Goal: Task Accomplishment & Management: Complete application form

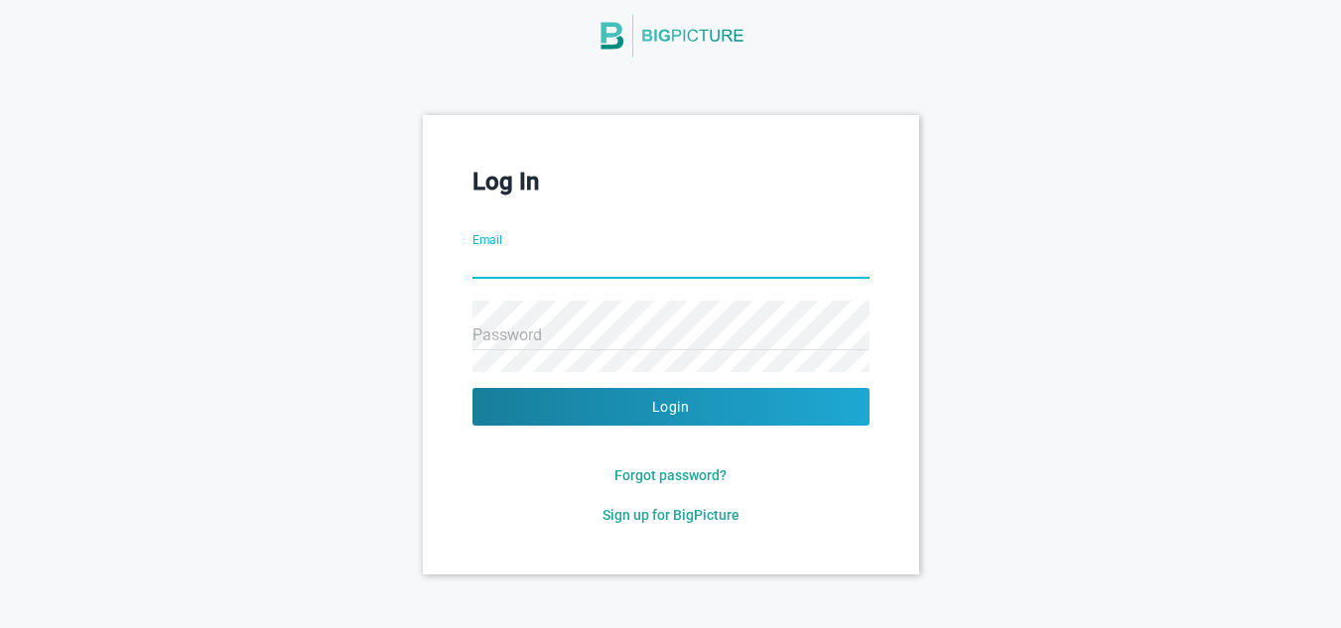
click at [580, 268] on input "Email" at bounding box center [671, 264] width 397 height 71
type input "[EMAIL_ADDRESS][DOMAIN_NAME]"
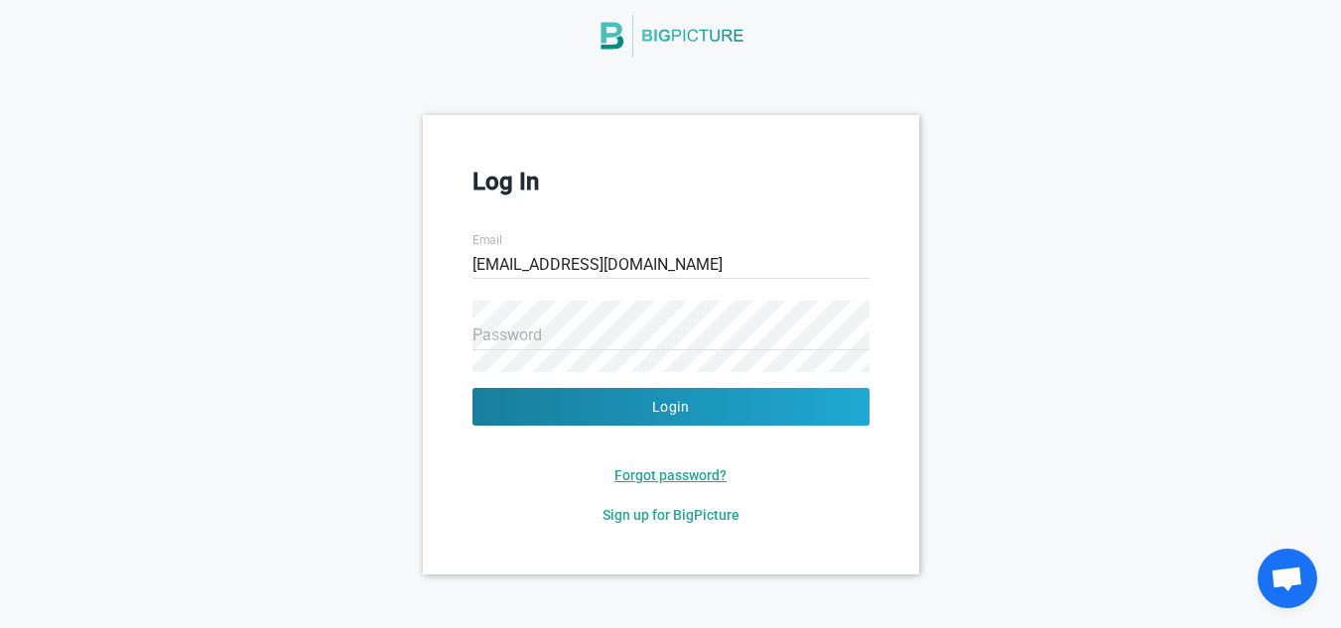
click at [647, 473] on span "Forgot password?" at bounding box center [670, 476] width 112 height 16
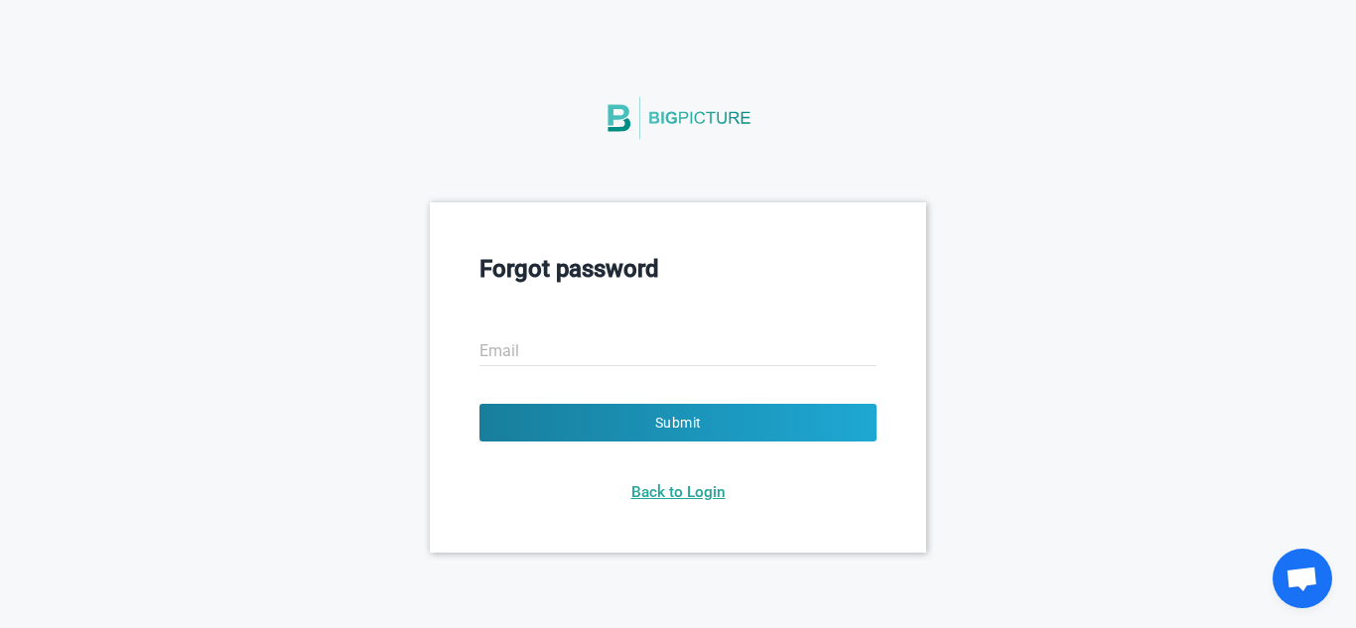
click at [674, 486] on span "Back to Login" at bounding box center [678, 492] width 94 height 18
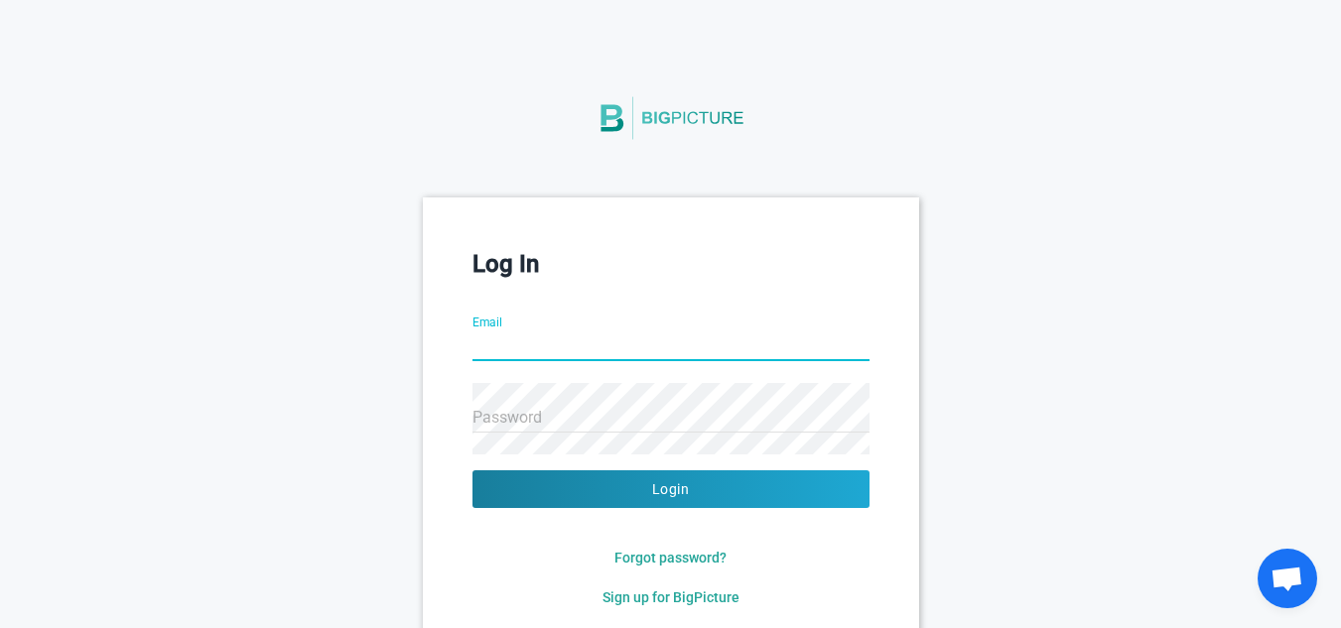
click at [673, 606] on div "Sign up for BigPicture" at bounding box center [671, 598] width 397 height 20
click at [682, 601] on span "Sign up for BigPicture" at bounding box center [671, 598] width 137 height 16
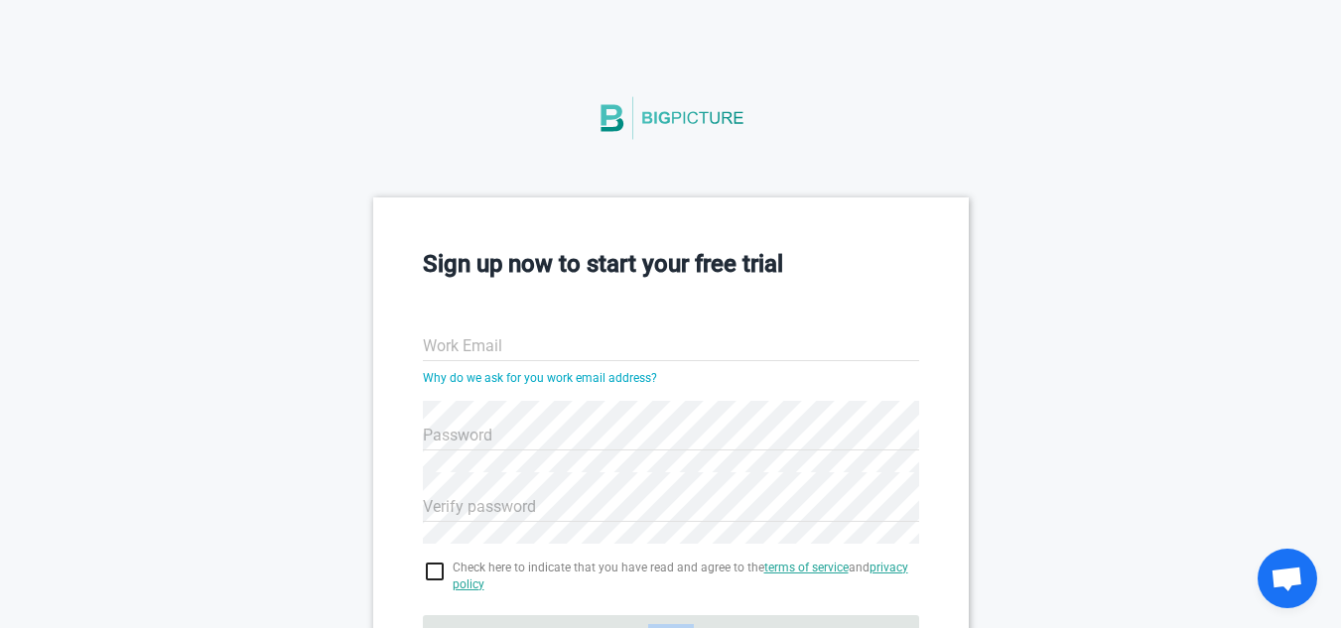
click at [682, 601] on form "Work Email Why do we ask for you work email address? Password Verify password C…" at bounding box center [671, 523] width 496 height 450
click at [625, 355] on input "Work Email" at bounding box center [671, 347] width 496 height 71
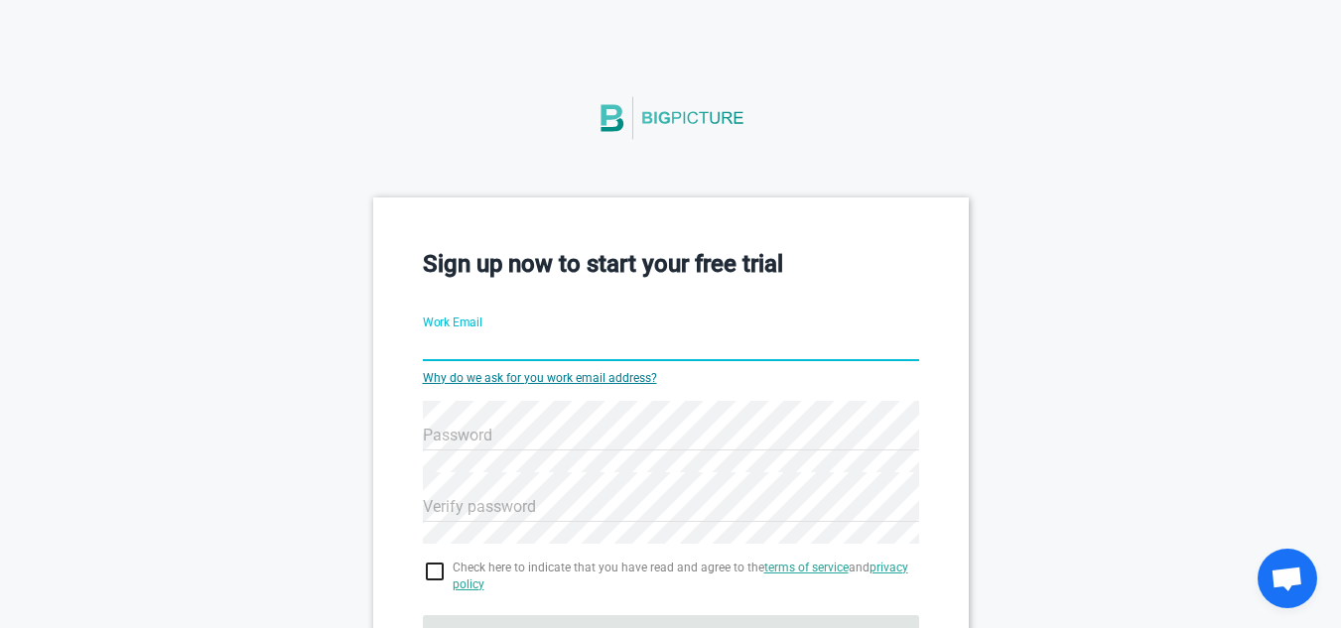
type input "[EMAIL_ADDRESS][DOMAIN_NAME]"
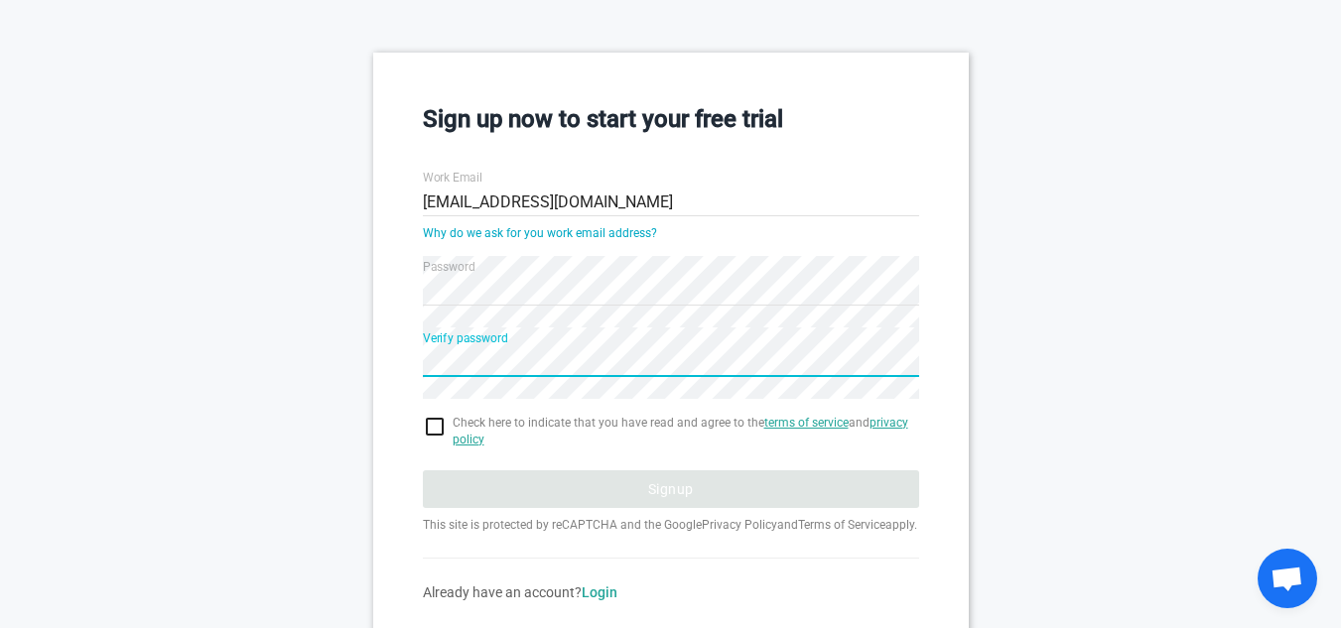
scroll to position [240, 0]
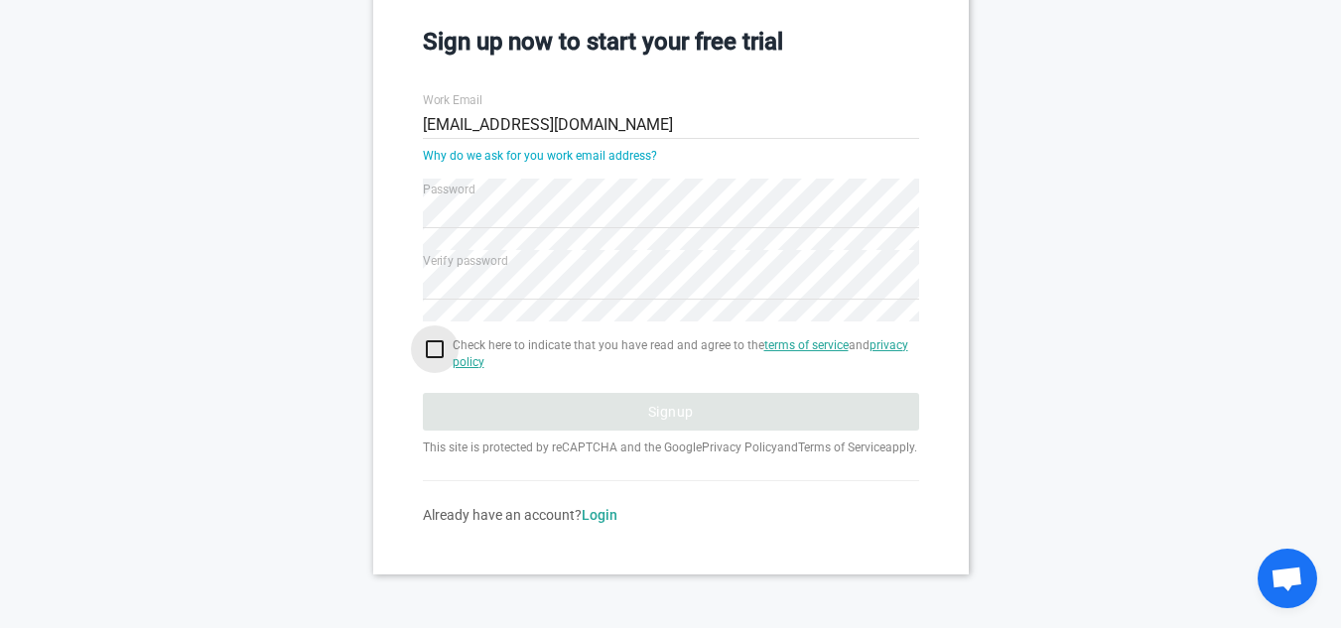
click at [442, 338] on input "checkbox" at bounding box center [671, 350] width 496 height 24
checkbox input "true"
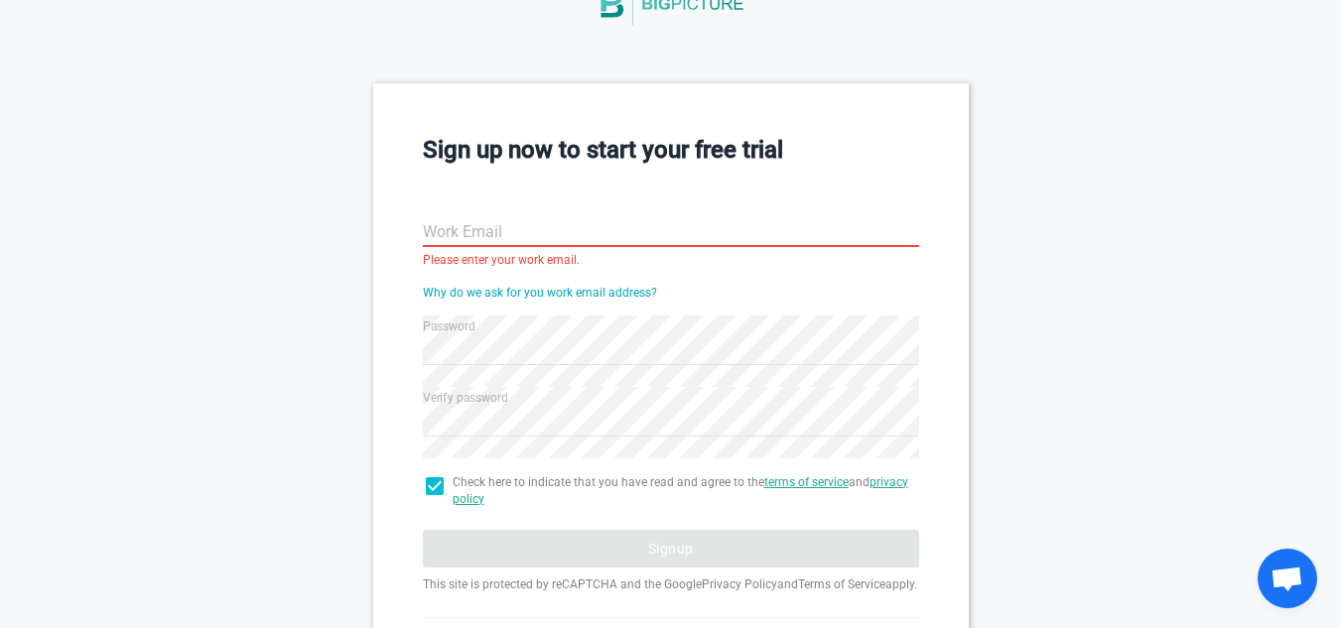
scroll to position [201, 0]
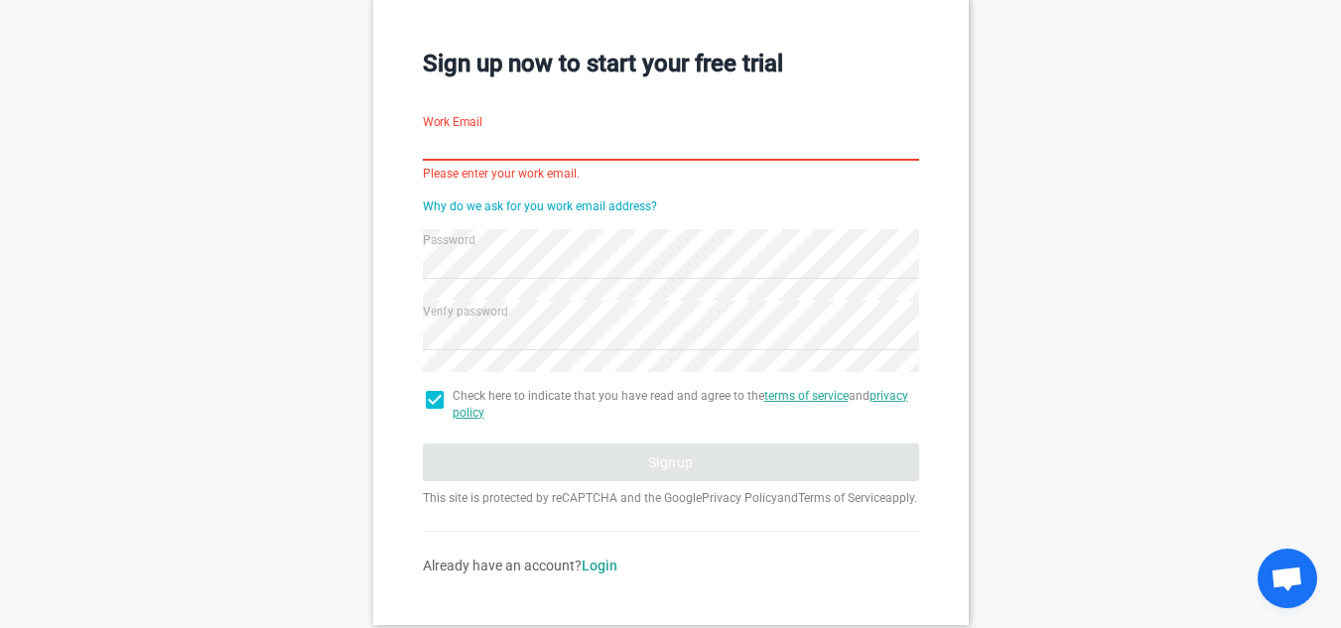
click at [617, 154] on input "Work Email" at bounding box center [671, 146] width 496 height 71
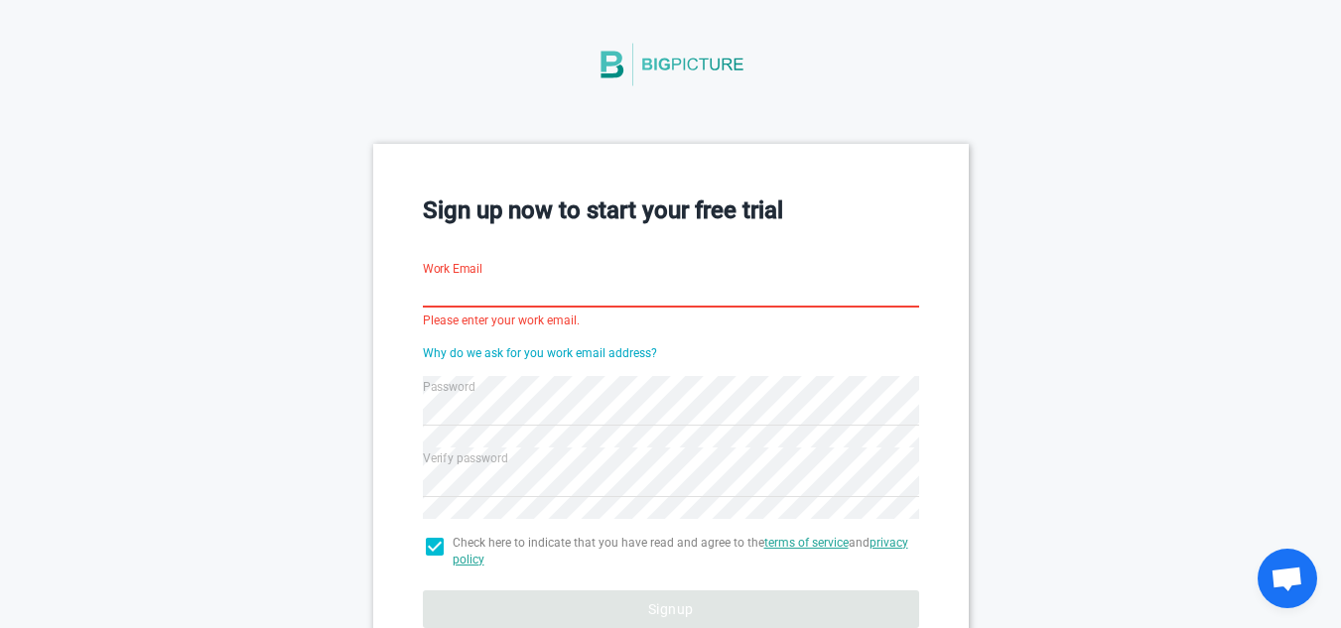
scroll to position [53, 0]
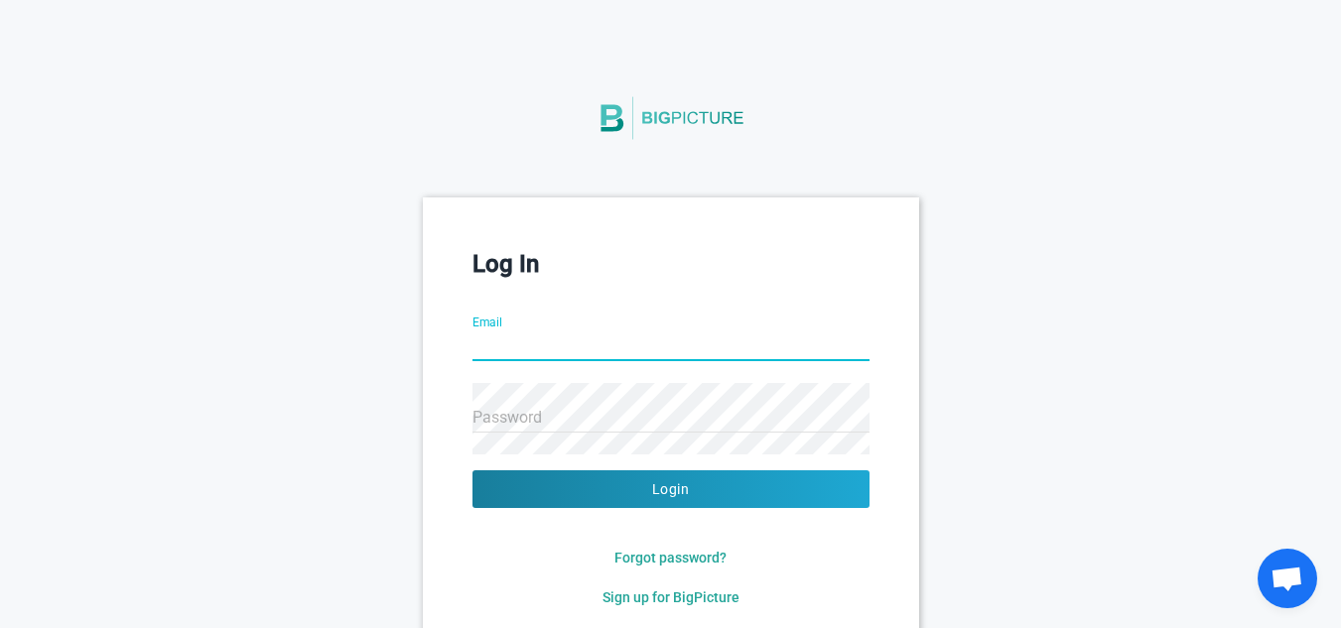
scroll to position [82, 0]
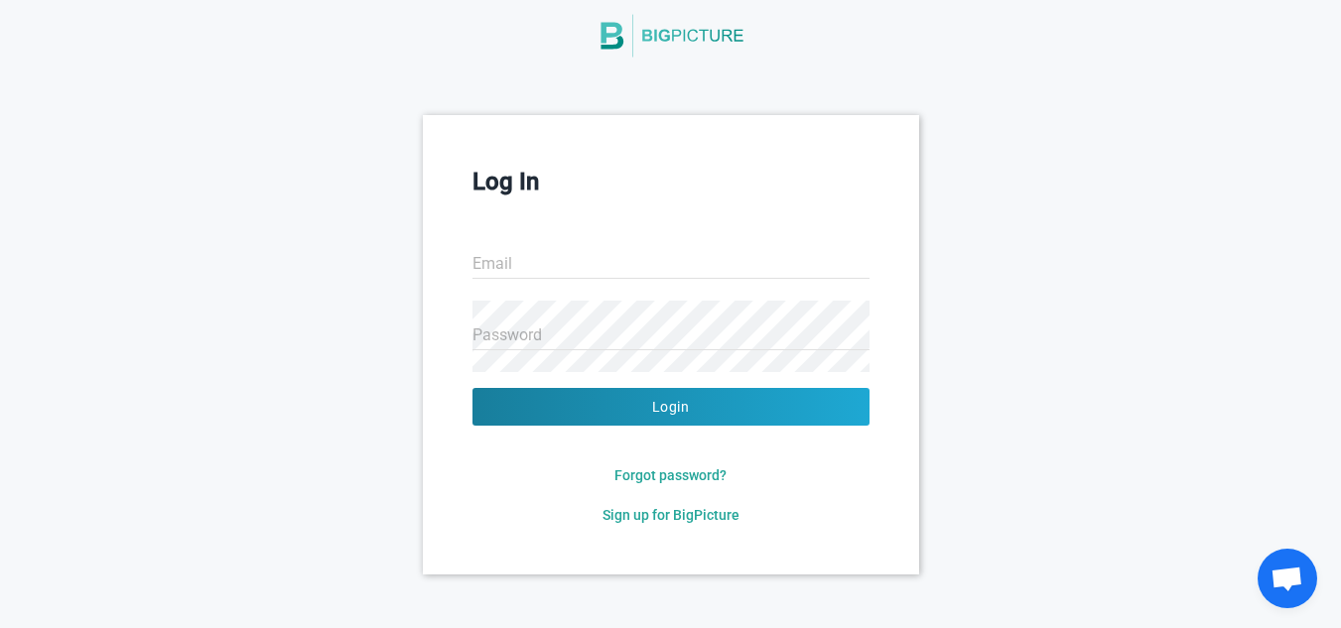
click at [922, 274] on div "Log In Email Password Login Forgot password? Sign up for BigPicture" at bounding box center [670, 344] width 1341 height 459
click at [669, 516] on span "Sign up for BigPicture" at bounding box center [671, 515] width 137 height 16
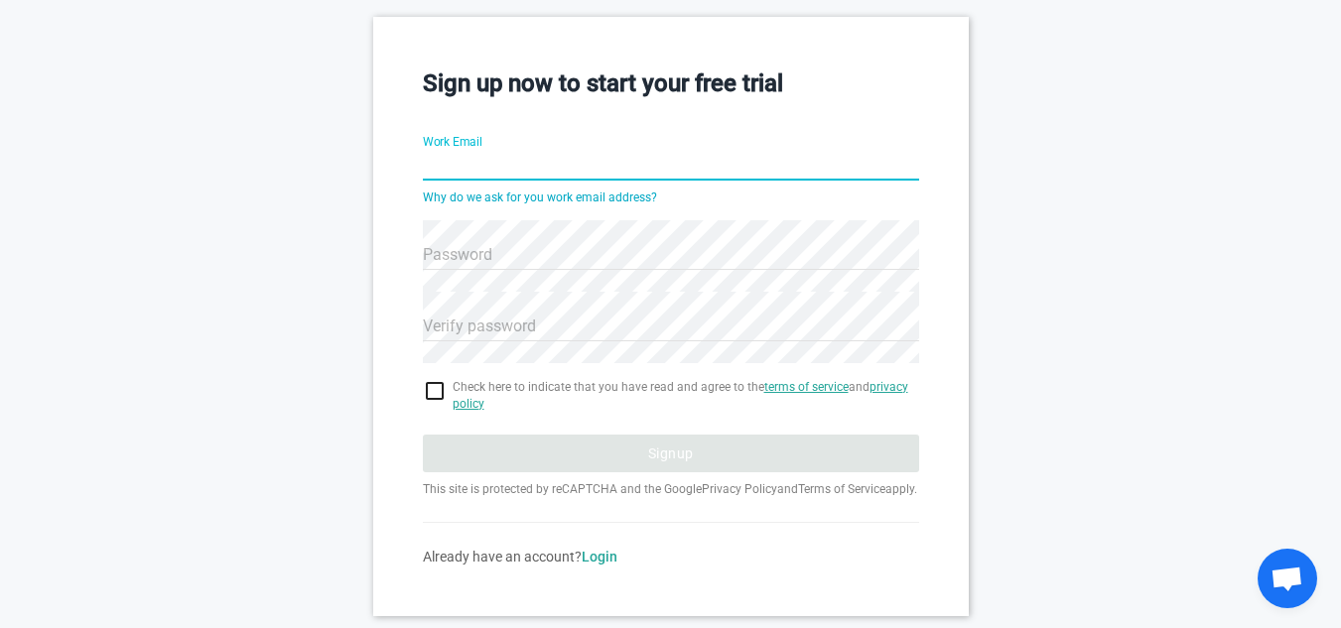
scroll to position [240, 0]
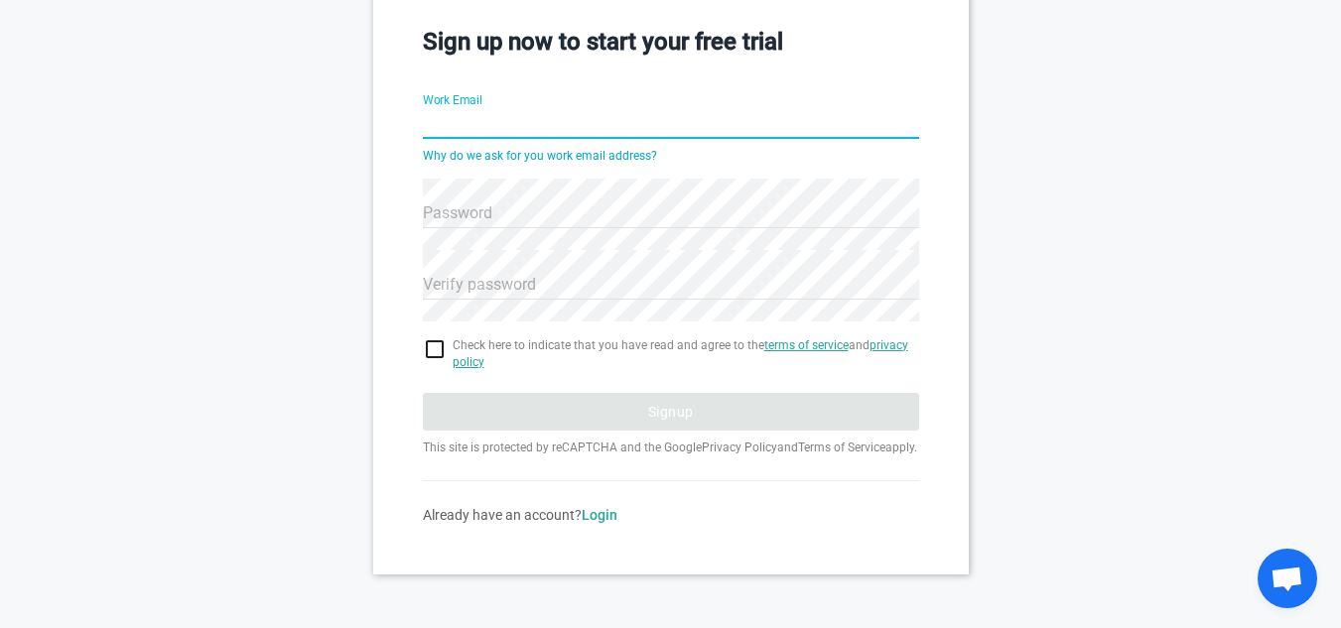
click at [605, 108] on input "Work Email" at bounding box center [671, 124] width 496 height 71
drag, startPoint x: 424, startPoint y: 426, endPoint x: 457, endPoint y: 448, distance: 39.4
click at [457, 448] on p "This site is protected by reCAPTCHA and the Google Privacy Policy and Terms of …" at bounding box center [671, 448] width 496 height 18
click at [641, 114] on input "Work Email" at bounding box center [671, 124] width 496 height 71
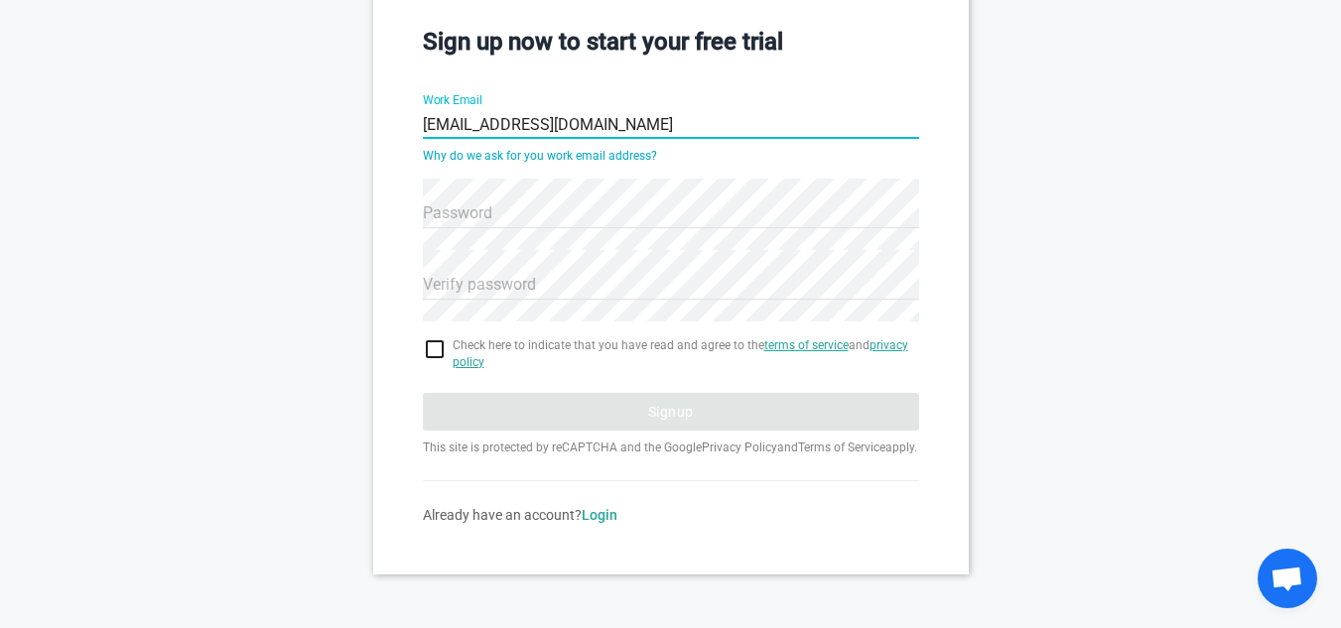
type input "[EMAIL_ADDRESS][DOMAIN_NAME]"
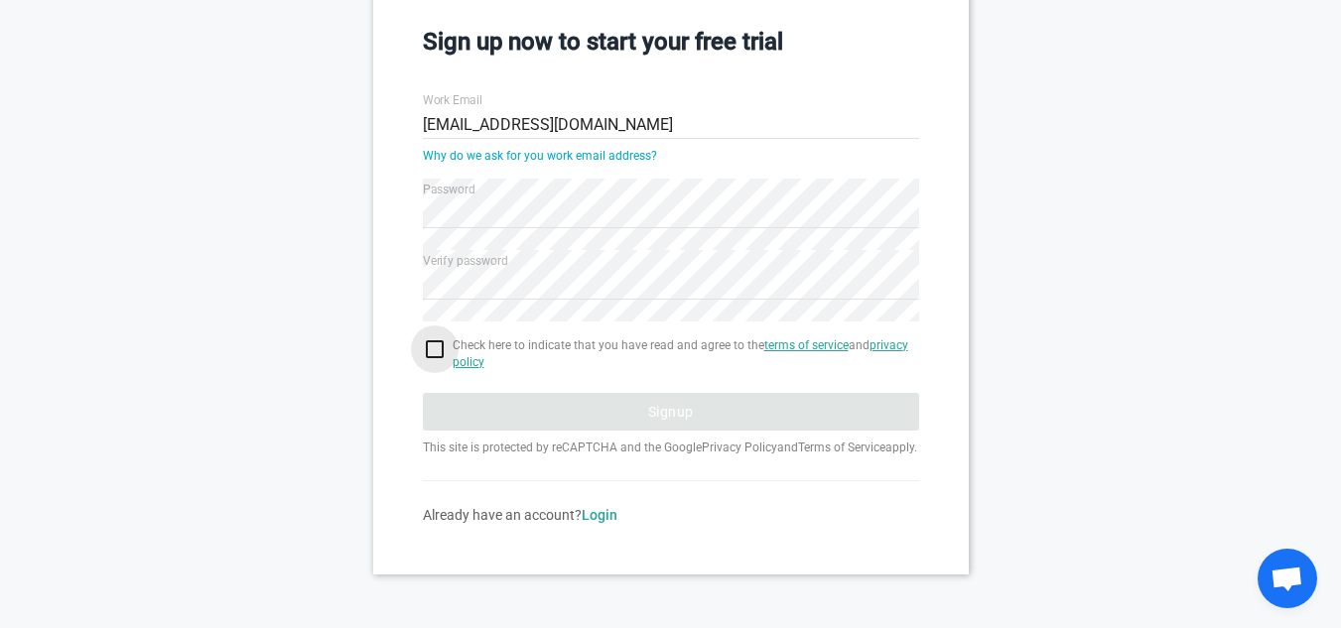
click at [434, 338] on input "checkbox" at bounding box center [671, 350] width 496 height 24
checkbox input "true"
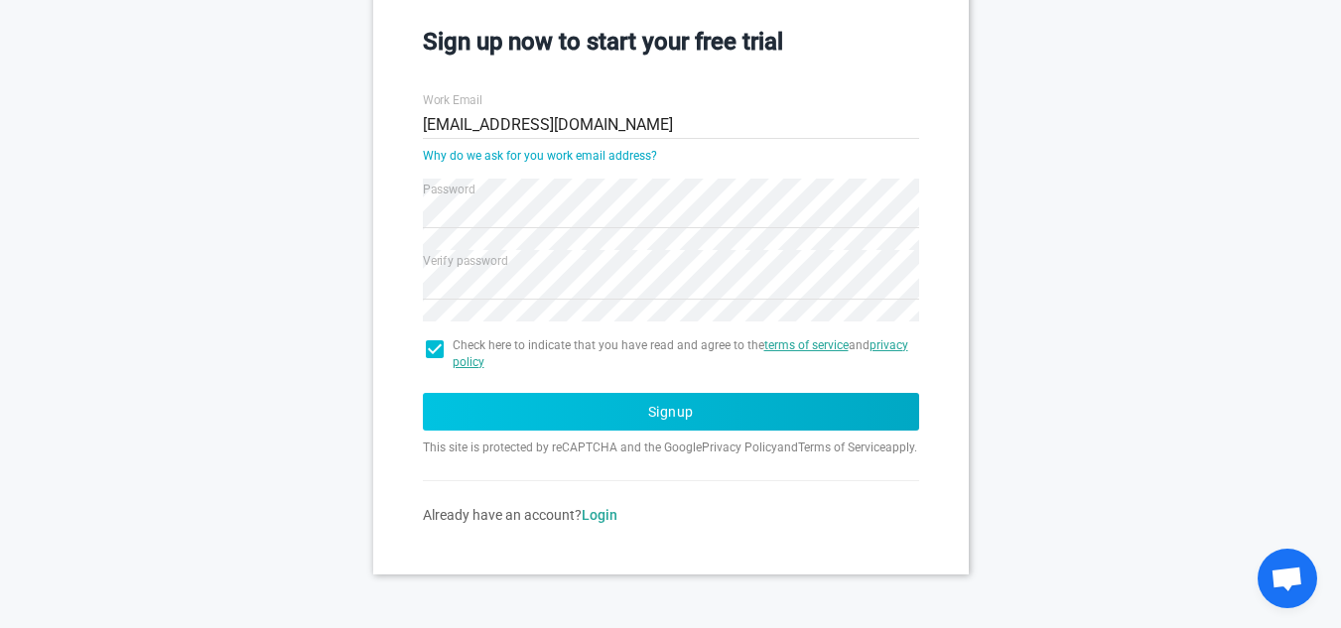
click at [522, 405] on button "Signup" at bounding box center [671, 412] width 496 height 38
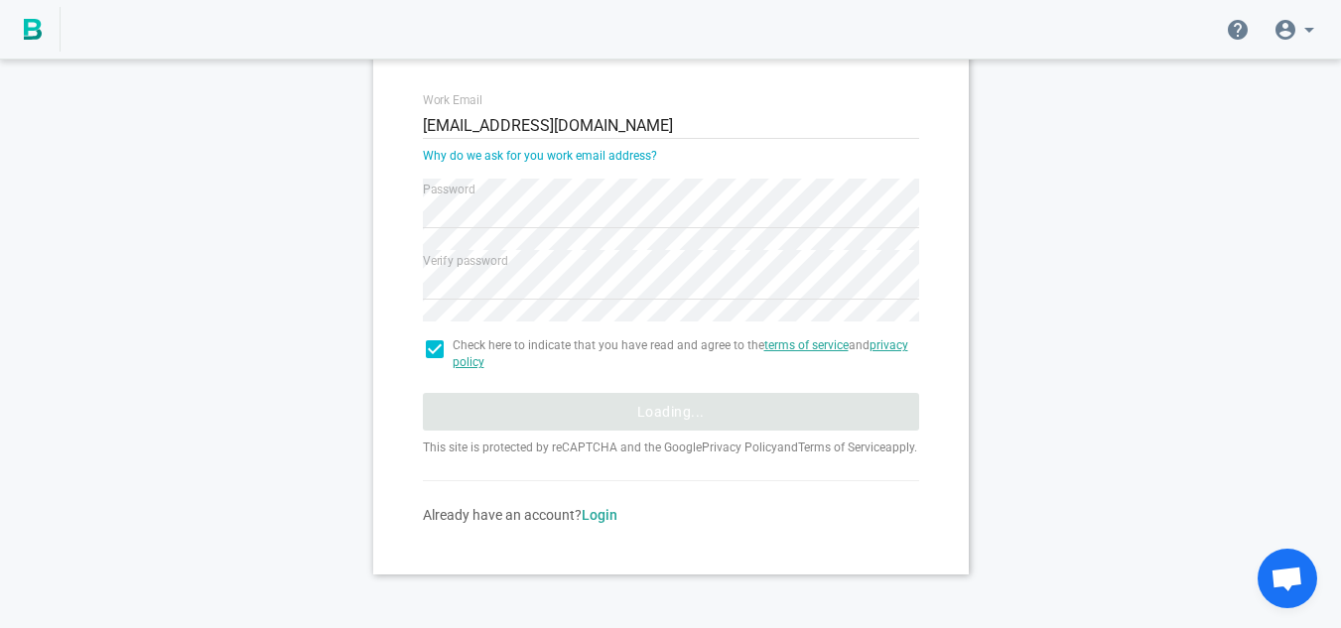
scroll to position [105, 0]
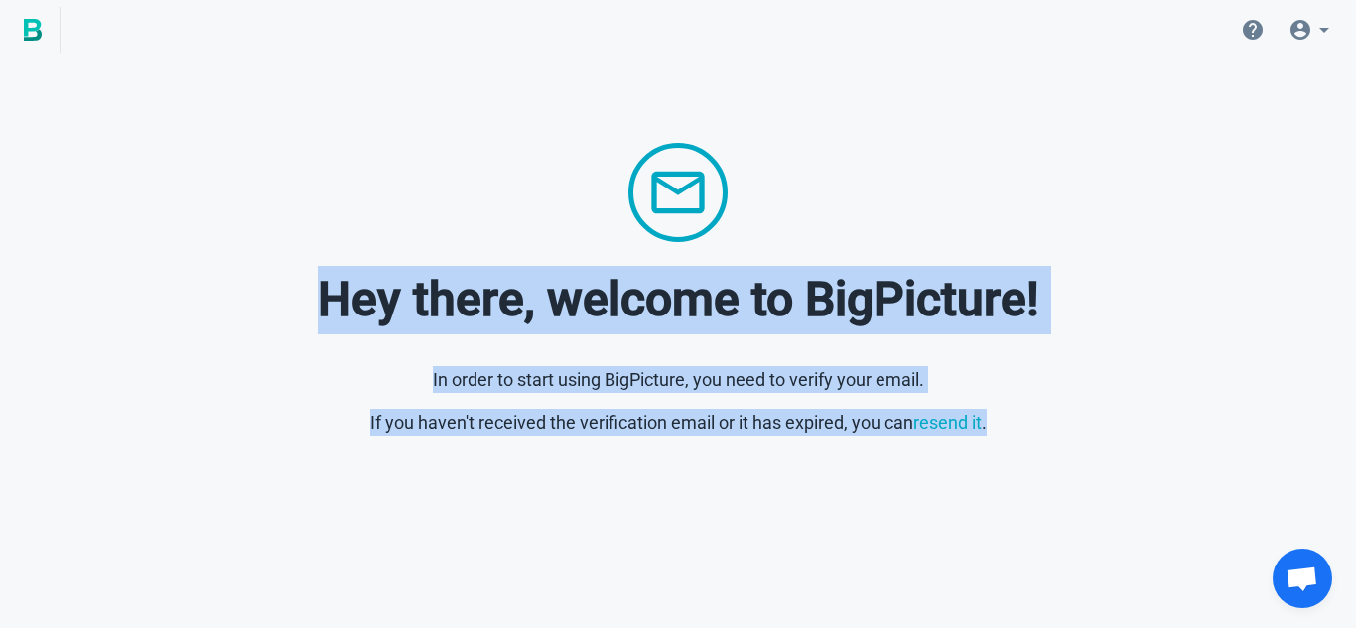
drag, startPoint x: 323, startPoint y: 287, endPoint x: 1007, endPoint y: 477, distance: 709.8
click at [1007, 477] on html "Hey there, welcome to BigPicture! In order to start using BigPicture, you need …" at bounding box center [678, 257] width 1356 height 515
